Goal: Transaction & Acquisition: Obtain resource

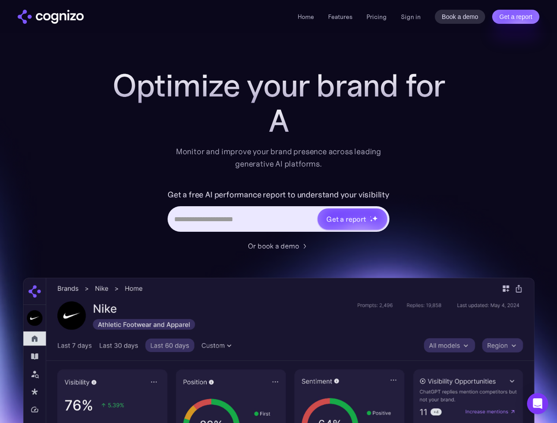
click at [515, 17] on link "Get a report" at bounding box center [515, 17] width 47 height 14
click at [0, 0] on input "Last name *" at bounding box center [0, 0] width 0 height 0
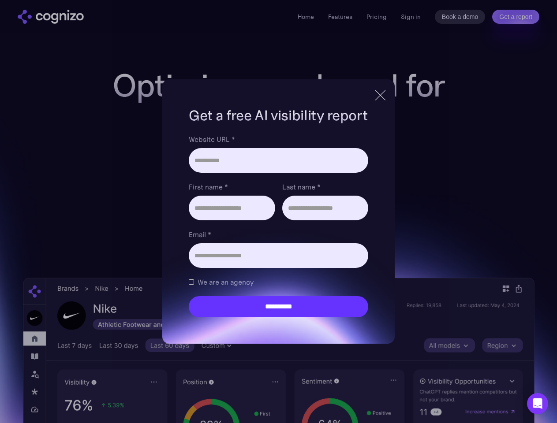
click at [537, 404] on icon "Open Intercom Messenger" at bounding box center [537, 403] width 9 height 11
